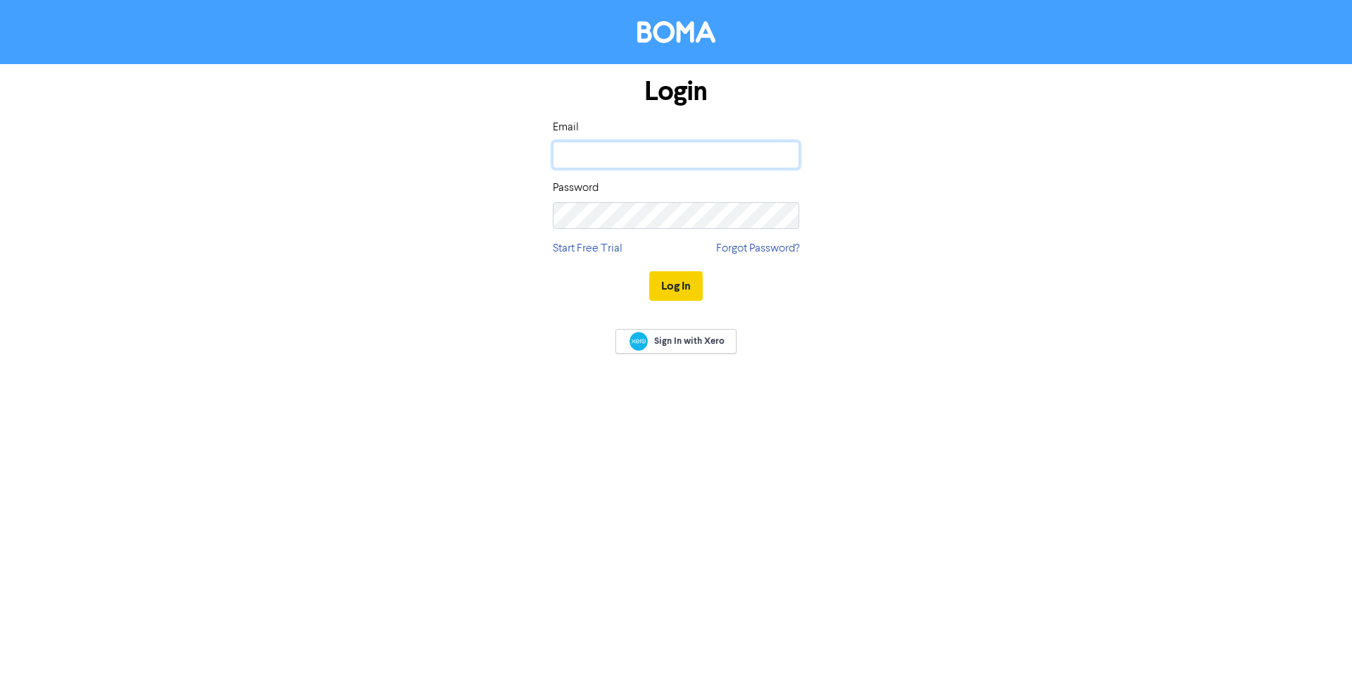
type input "[EMAIL_ADDRESS][DOMAIN_NAME]"
click at [679, 289] on button "Log In" at bounding box center [676, 286] width 54 height 30
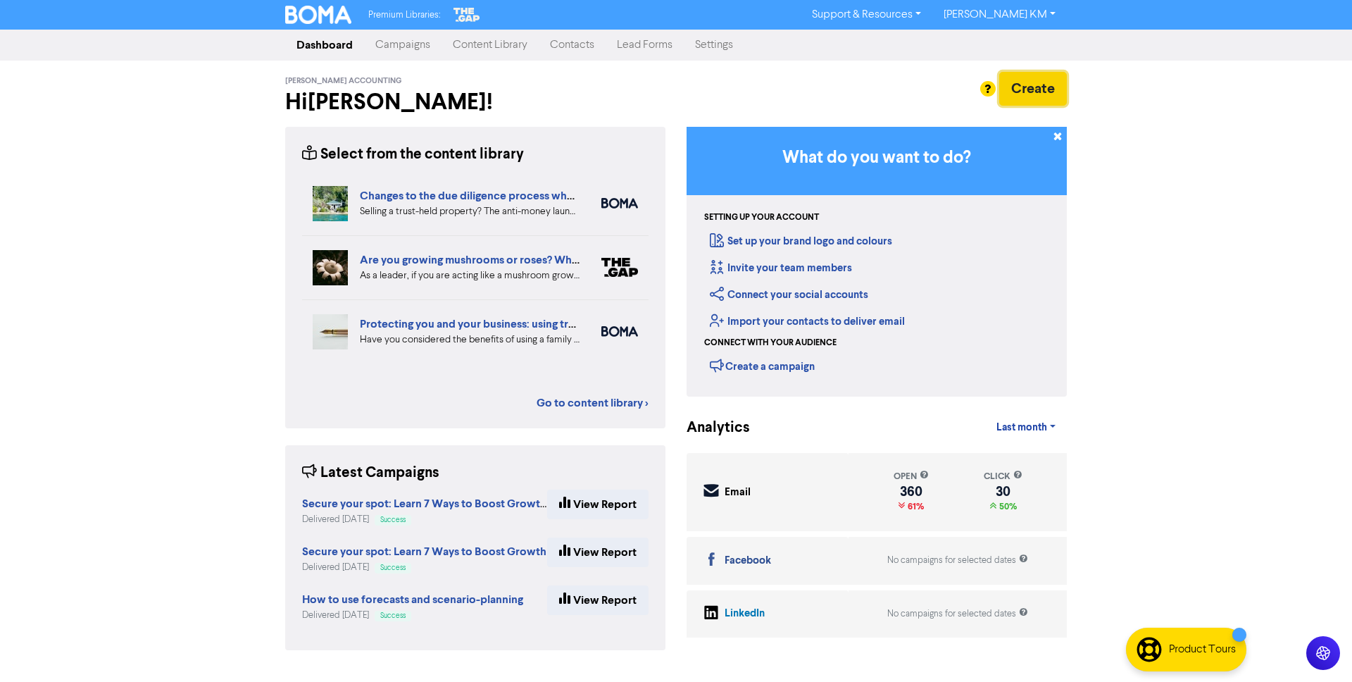
click at [1053, 89] on button "Create" at bounding box center [1033, 89] width 68 height 34
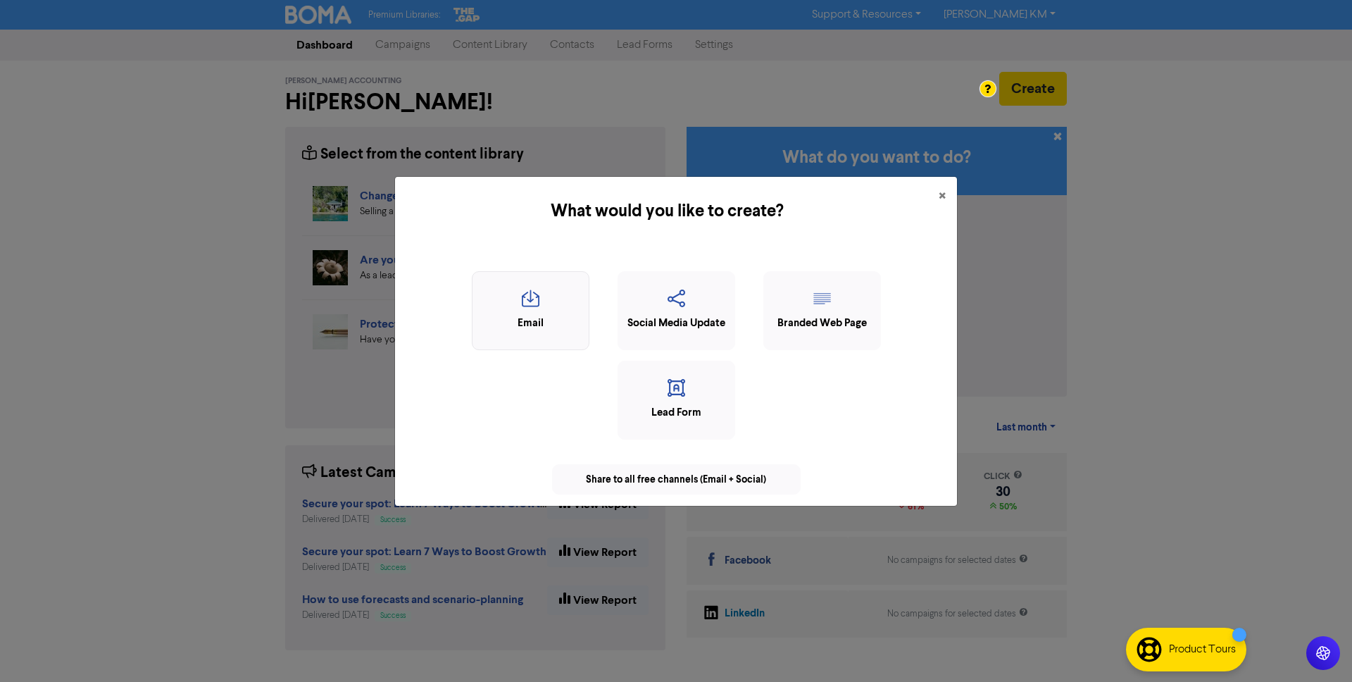
click at [565, 307] on icon "button" at bounding box center [531, 302] width 102 height 27
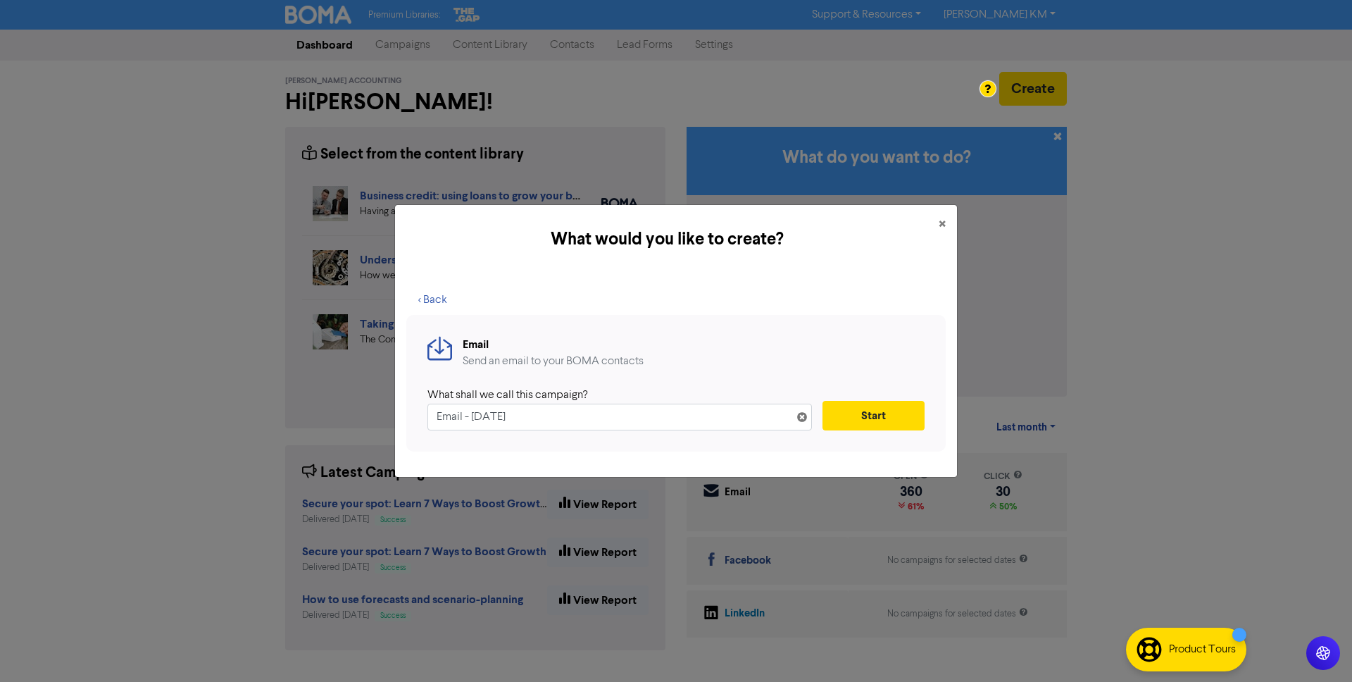
click at [528, 413] on input "Email - [DATE]" at bounding box center [619, 416] width 384 height 27
paste input "Provisional Tax & GST Due [DATE] – Check Before You Pay"
type input "Provisional Tax & GST Due [DATE] – Check Before You Pay"
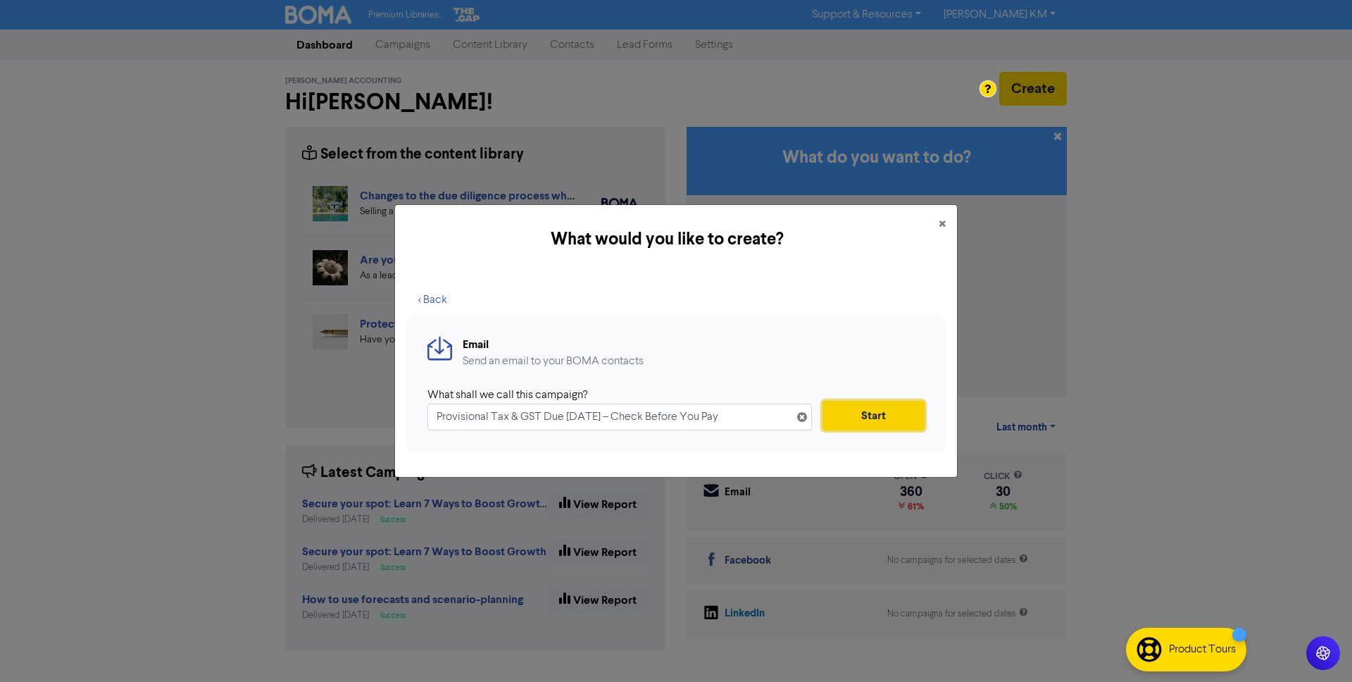
click at [877, 417] on button "Start" at bounding box center [873, 416] width 102 height 30
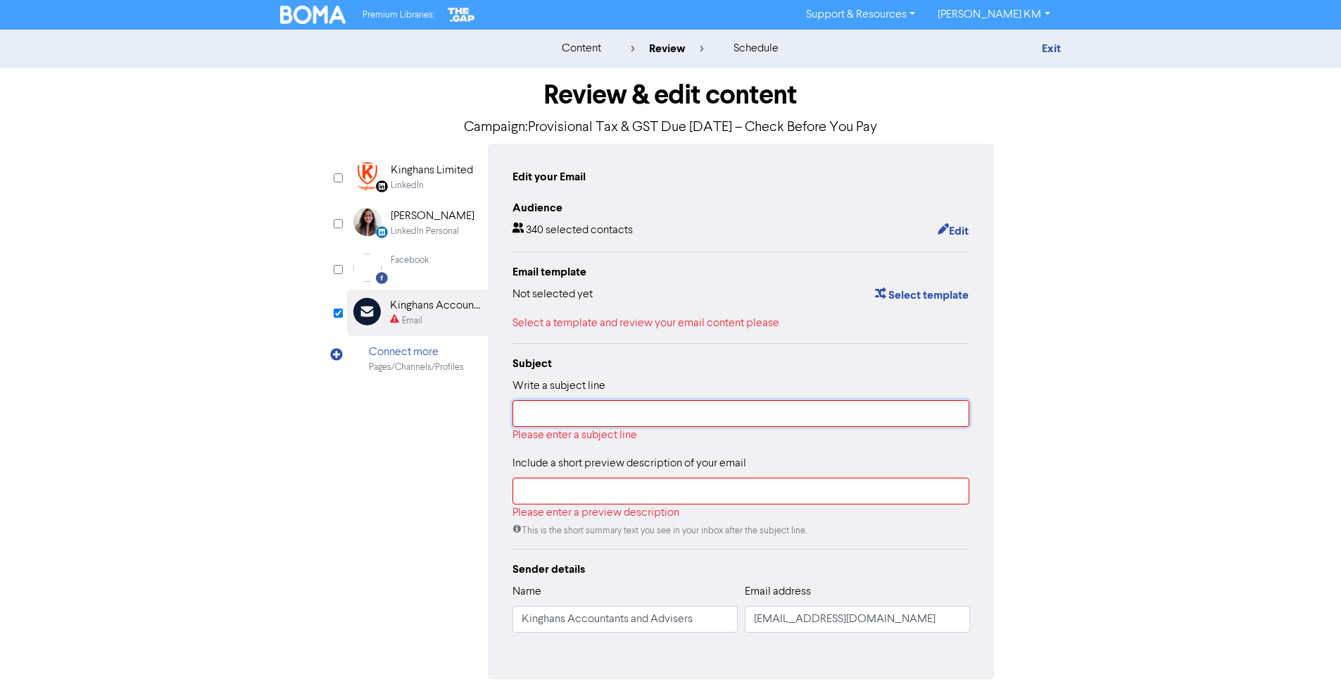
click at [573, 411] on input "text" at bounding box center [742, 413] width 458 height 27
click at [559, 406] on input "text" at bounding box center [742, 413] width 458 height 27
paste input "Don’t Pay More Tax Than You Need To"
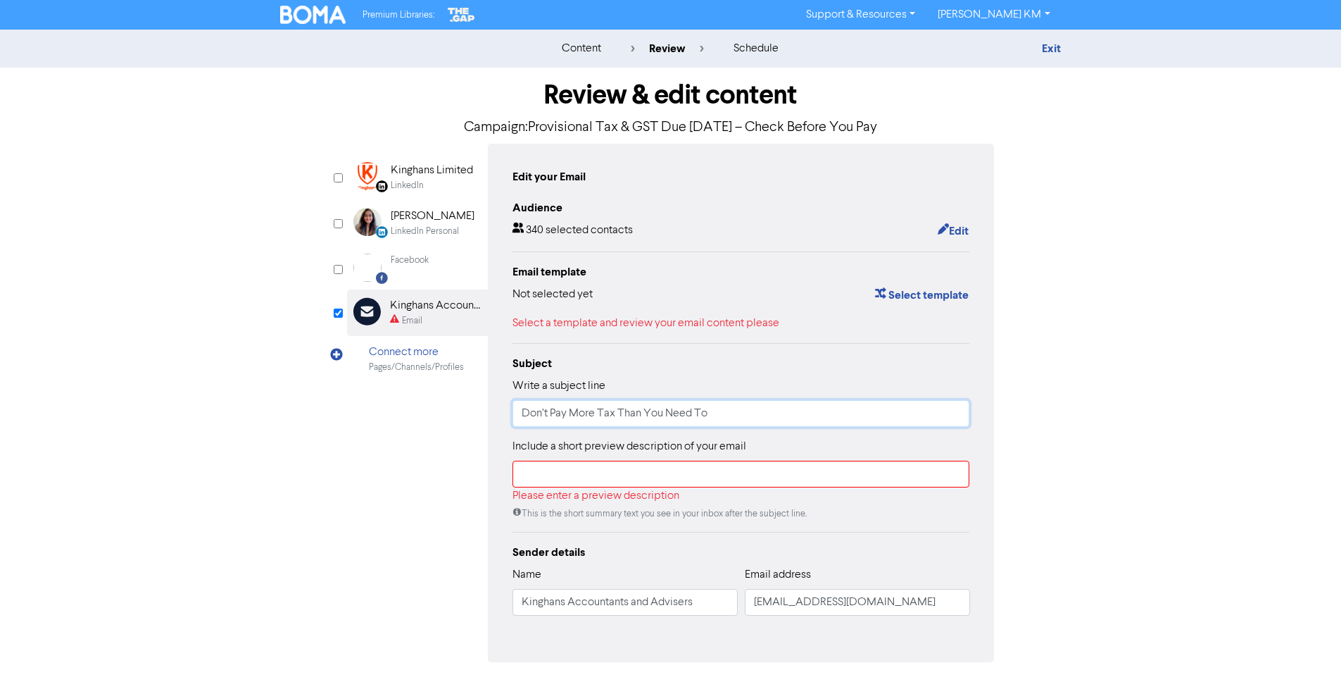
type input "Don’t Pay More Tax Than You Need To"
click at [456, 432] on div "LinkedIn Page Created with Sketch. Kinghans Limited LinkedIn LinkedIn Personal …" at bounding box center [671, 403] width 648 height 518
click at [572, 478] on input "text" at bounding box center [742, 474] width 458 height 27
paste input "August is a big month for tax — with both GST and the first instalment of provi…"
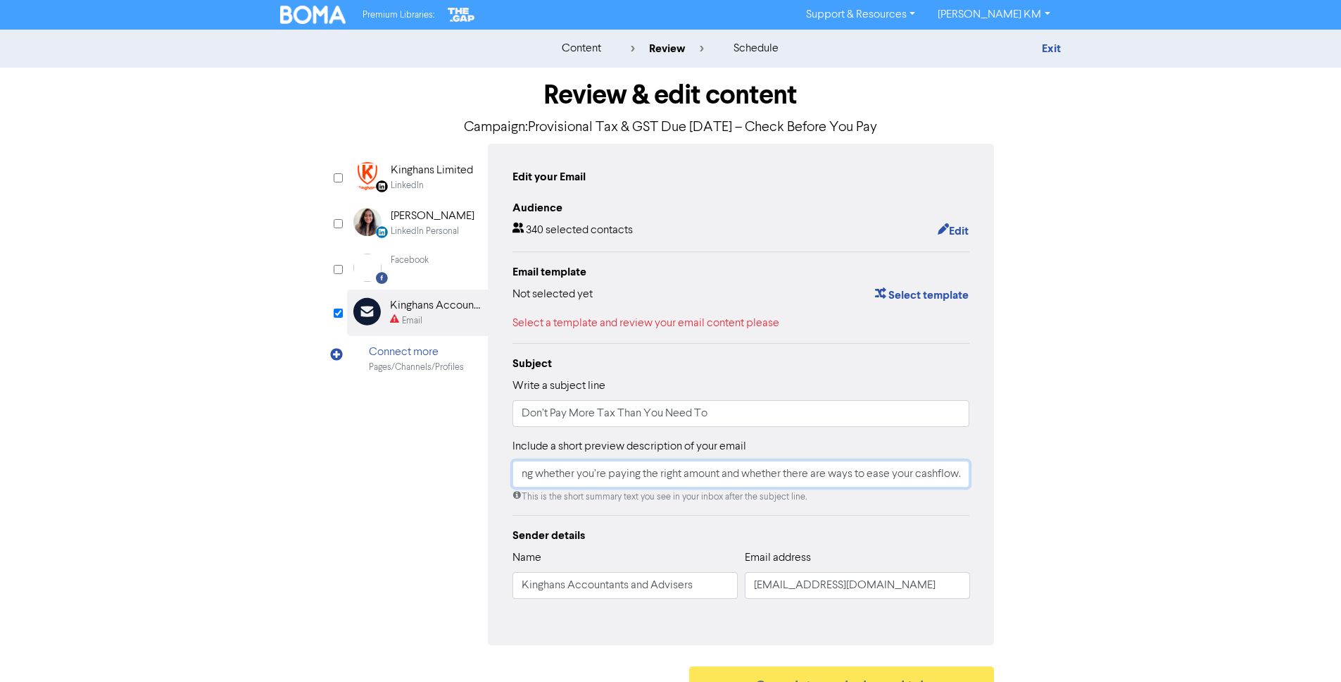
scroll to position [27, 0]
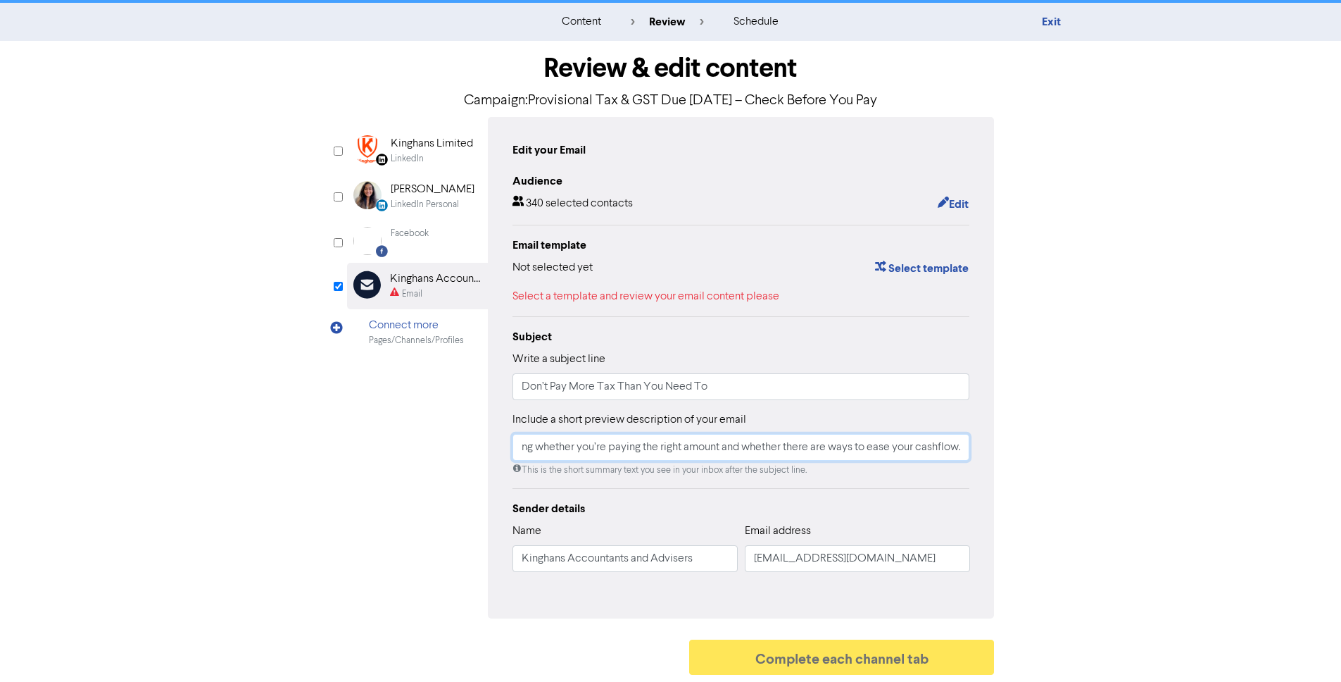
type input "August is a big month for tax — with both GST and the first instalment of provi…"
click at [416, 537] on div "LinkedIn Page Created with Sketch. Kinghans Limited LinkedIn LinkedIn Personal …" at bounding box center [671, 367] width 648 height 501
click at [924, 268] on button "Select template" at bounding box center [922, 268] width 95 height 18
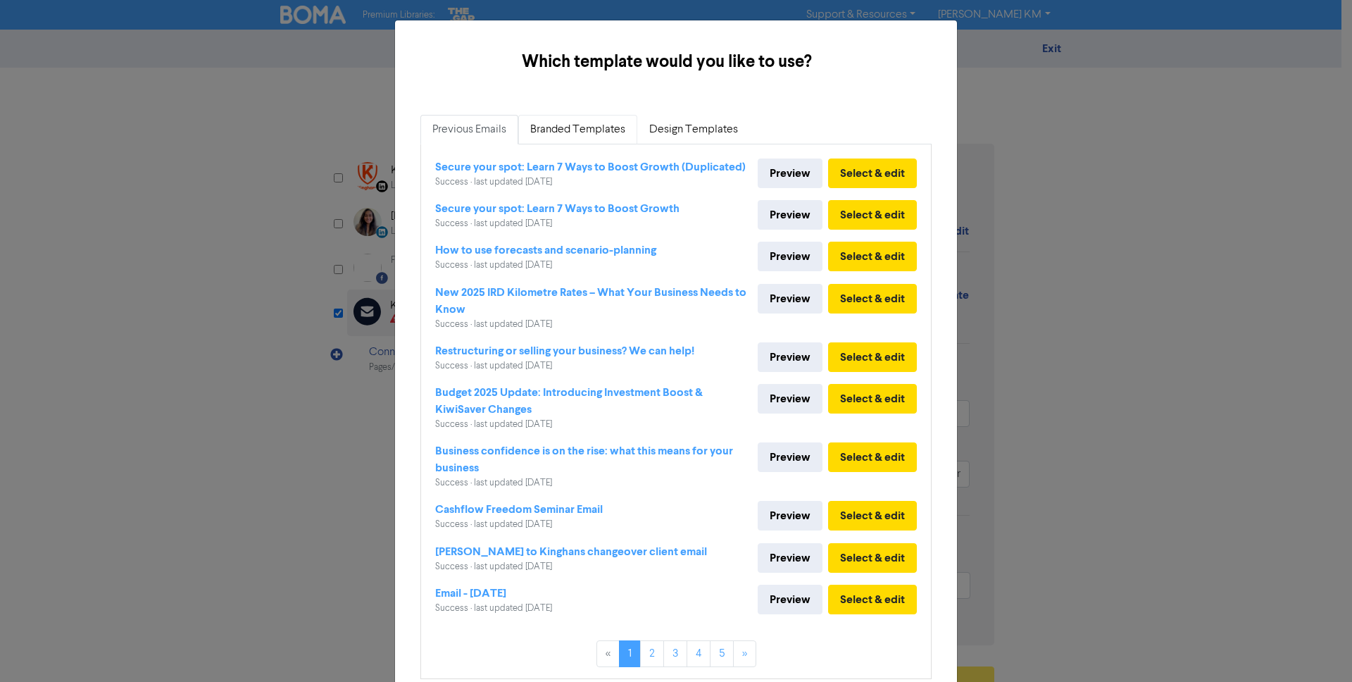
click at [553, 130] on link "Branded Templates" at bounding box center [577, 130] width 119 height 30
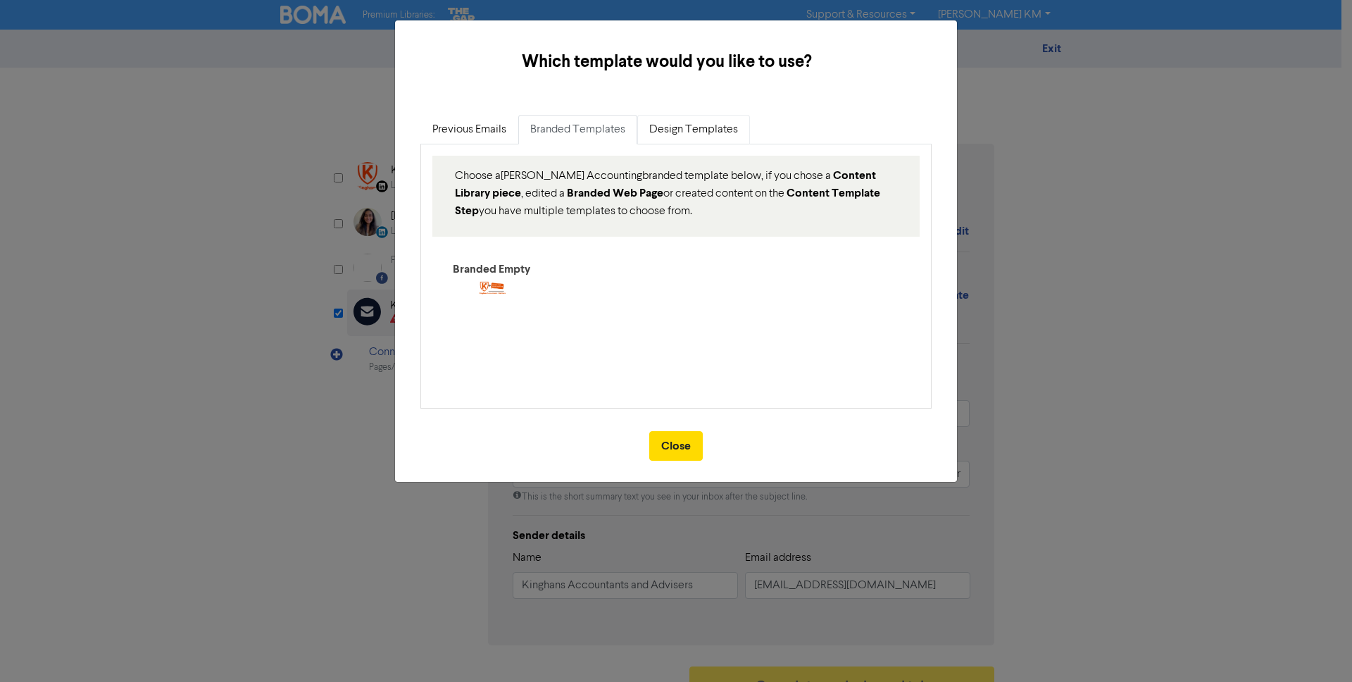
click at [711, 130] on link "Design Templates" at bounding box center [693, 130] width 113 height 30
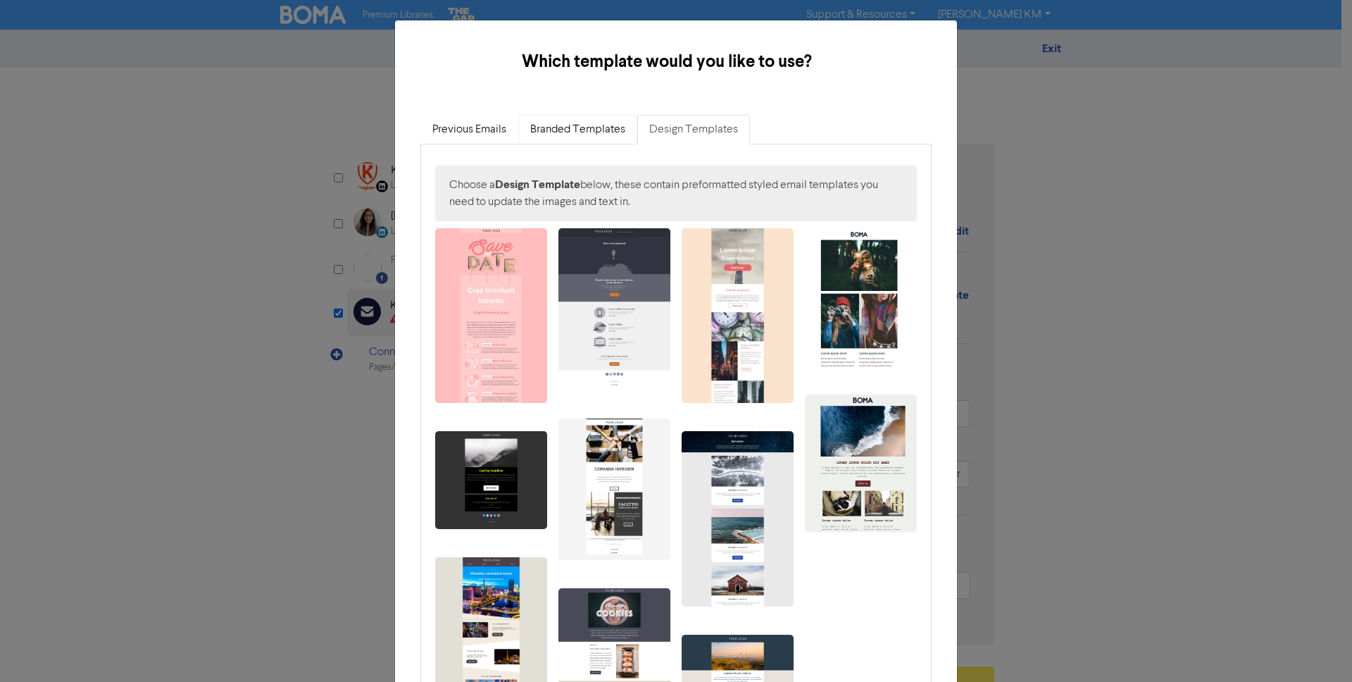
click at [558, 127] on link "Branded Templates" at bounding box center [577, 130] width 119 height 30
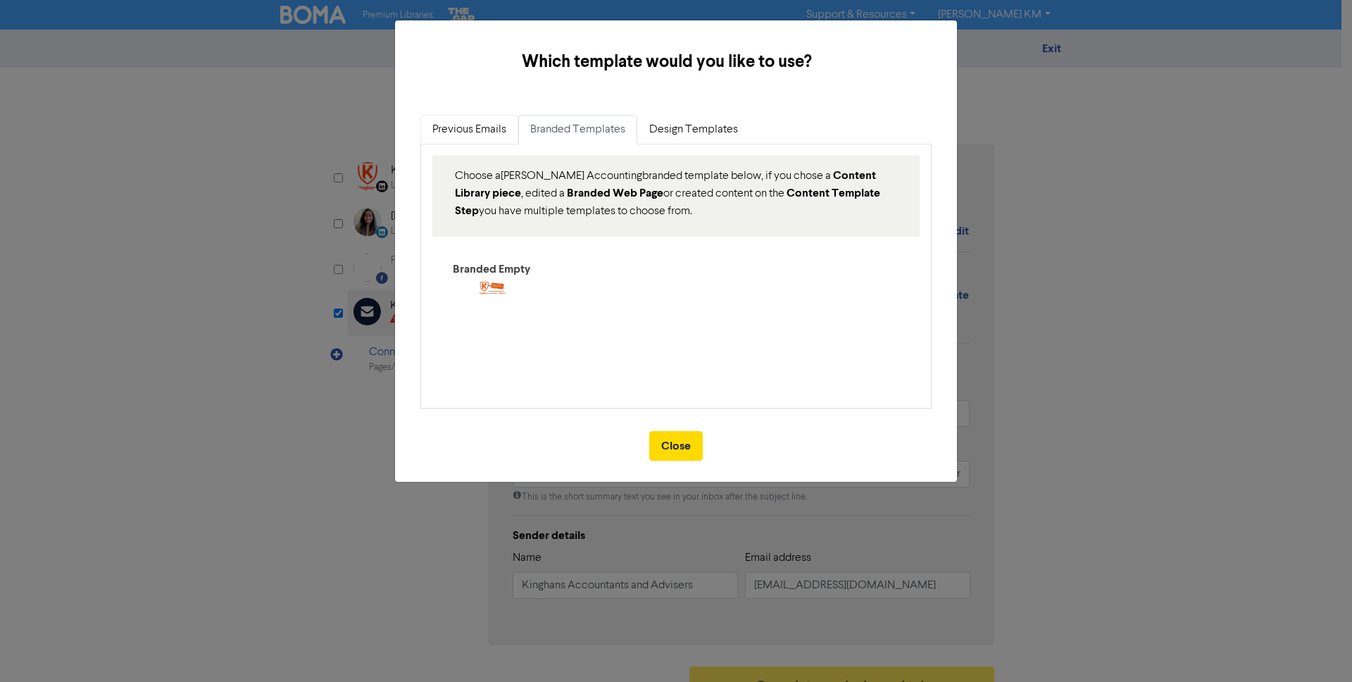
click at [484, 124] on link "Previous Emails" at bounding box center [469, 130] width 98 height 30
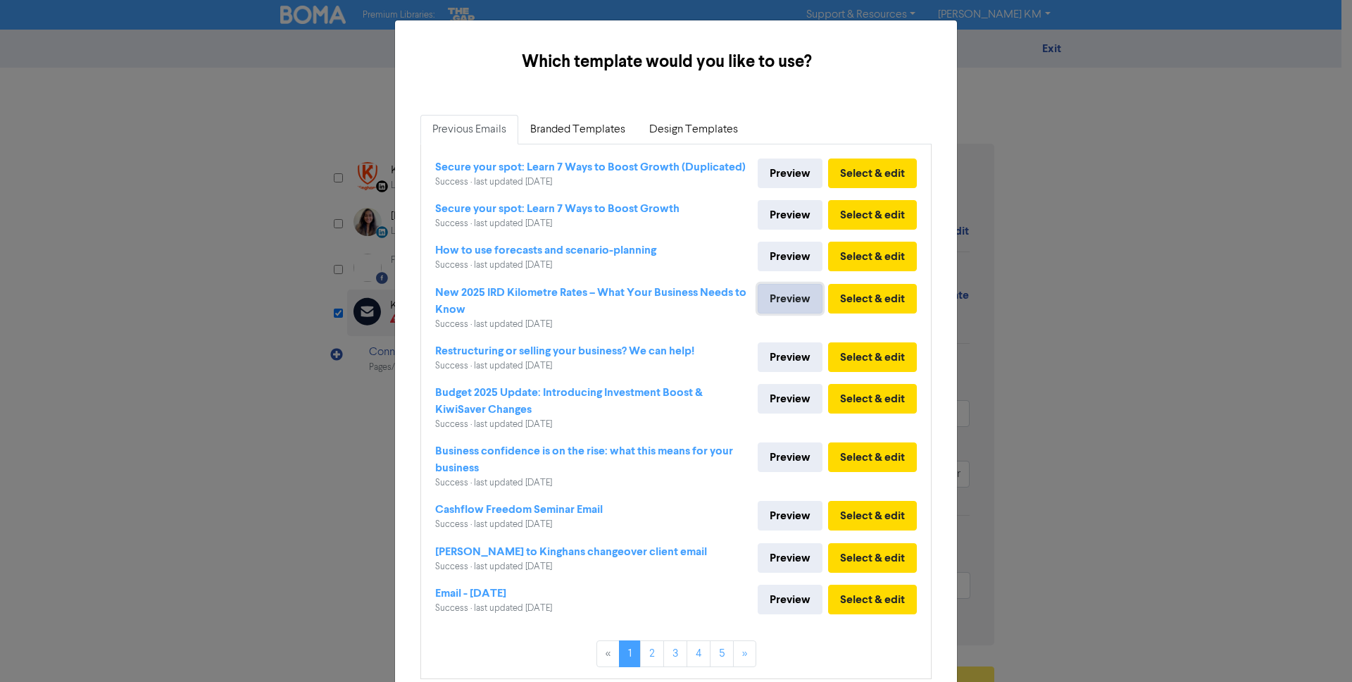
click at [779, 299] on link "Preview" at bounding box center [790, 299] width 65 height 30
click at [791, 461] on link "Preview" at bounding box center [790, 457] width 65 height 30
click at [587, 126] on link "Branded Templates" at bounding box center [577, 130] width 119 height 30
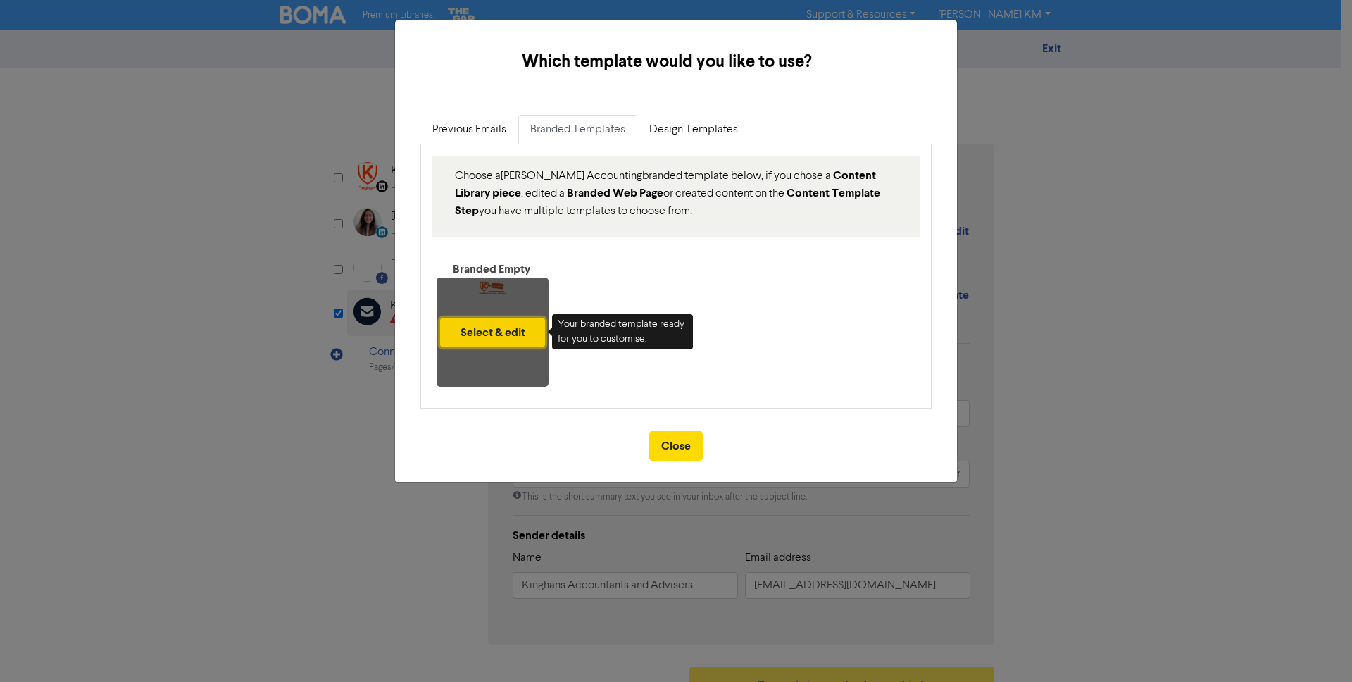
click at [503, 322] on button "Select & edit" at bounding box center [492, 333] width 105 height 30
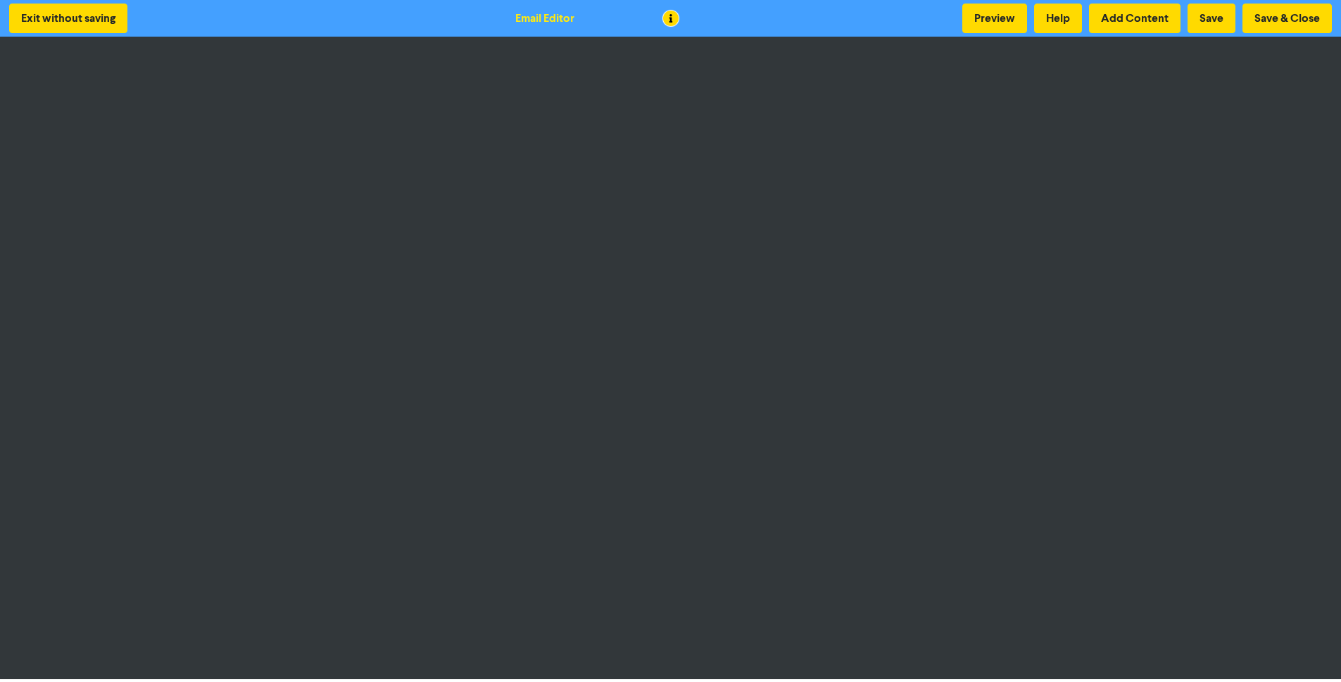
scroll to position [3, 0]
